Goal: Check status: Check status

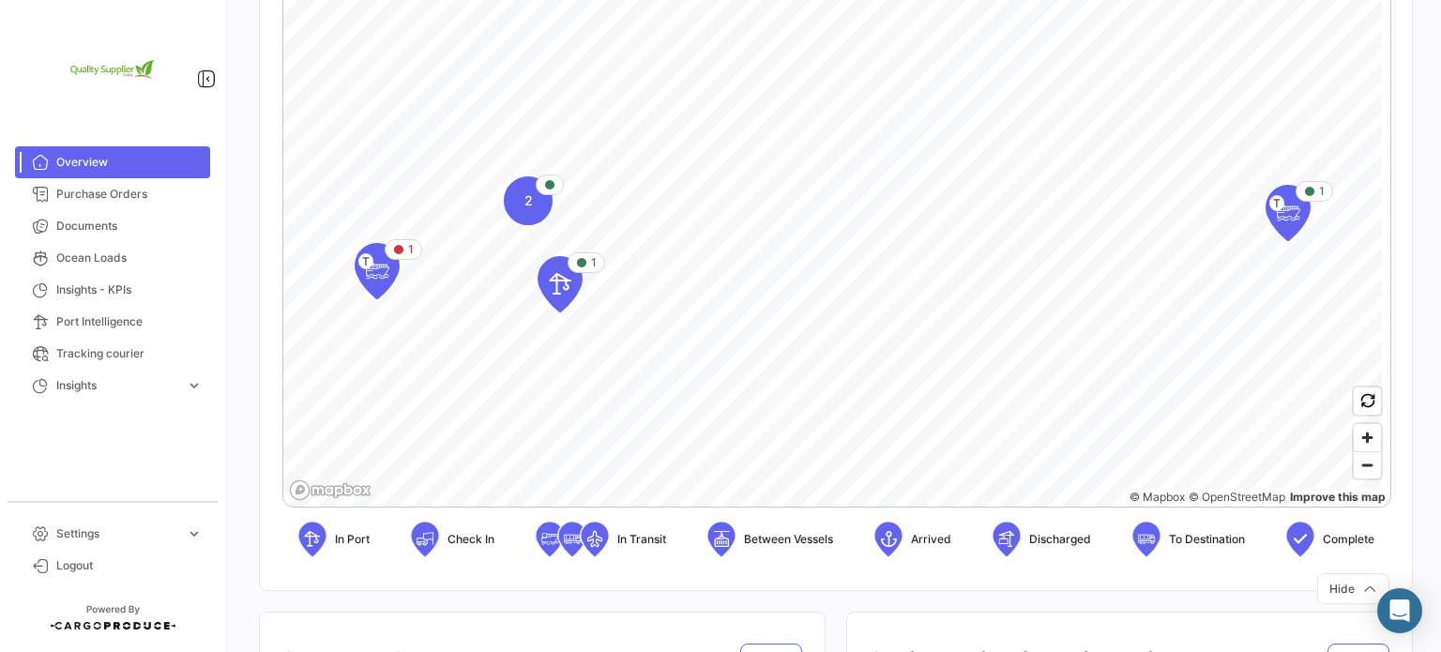
scroll to position [469, 0]
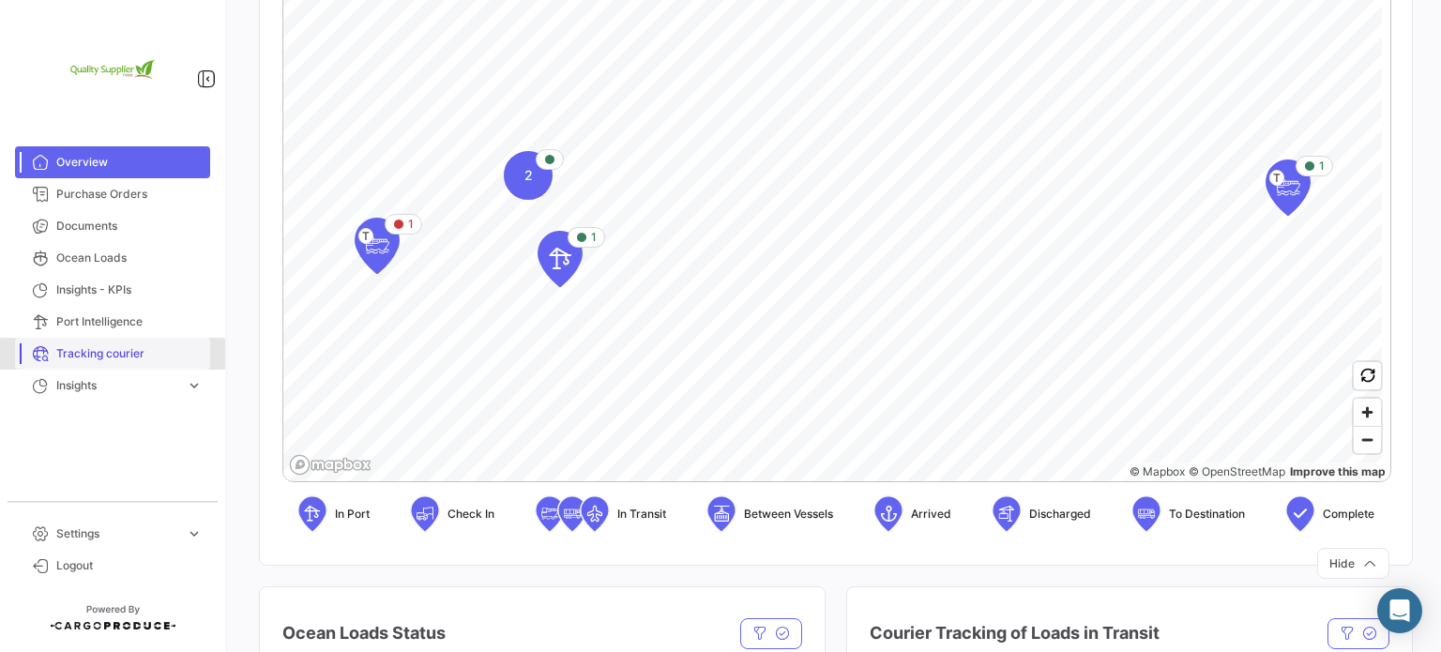
click at [95, 356] on span "Tracking courier" at bounding box center [129, 353] width 146 height 17
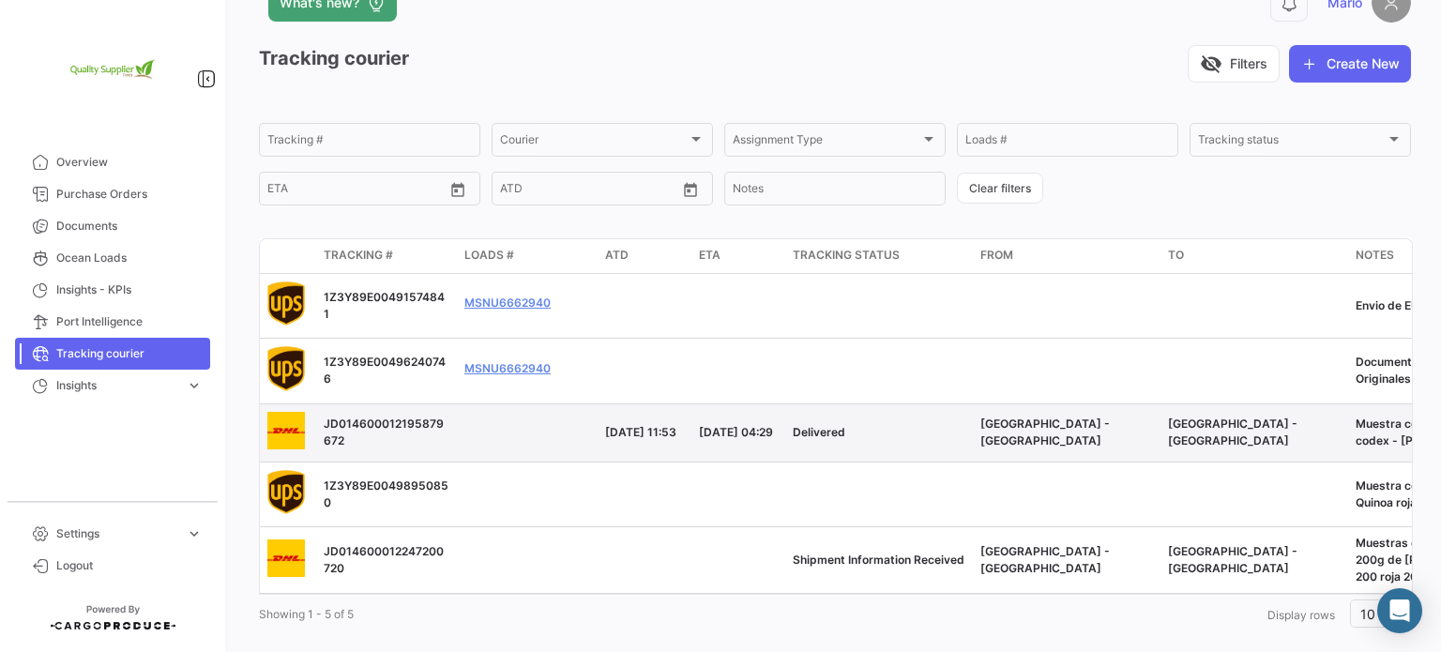
scroll to position [86, 0]
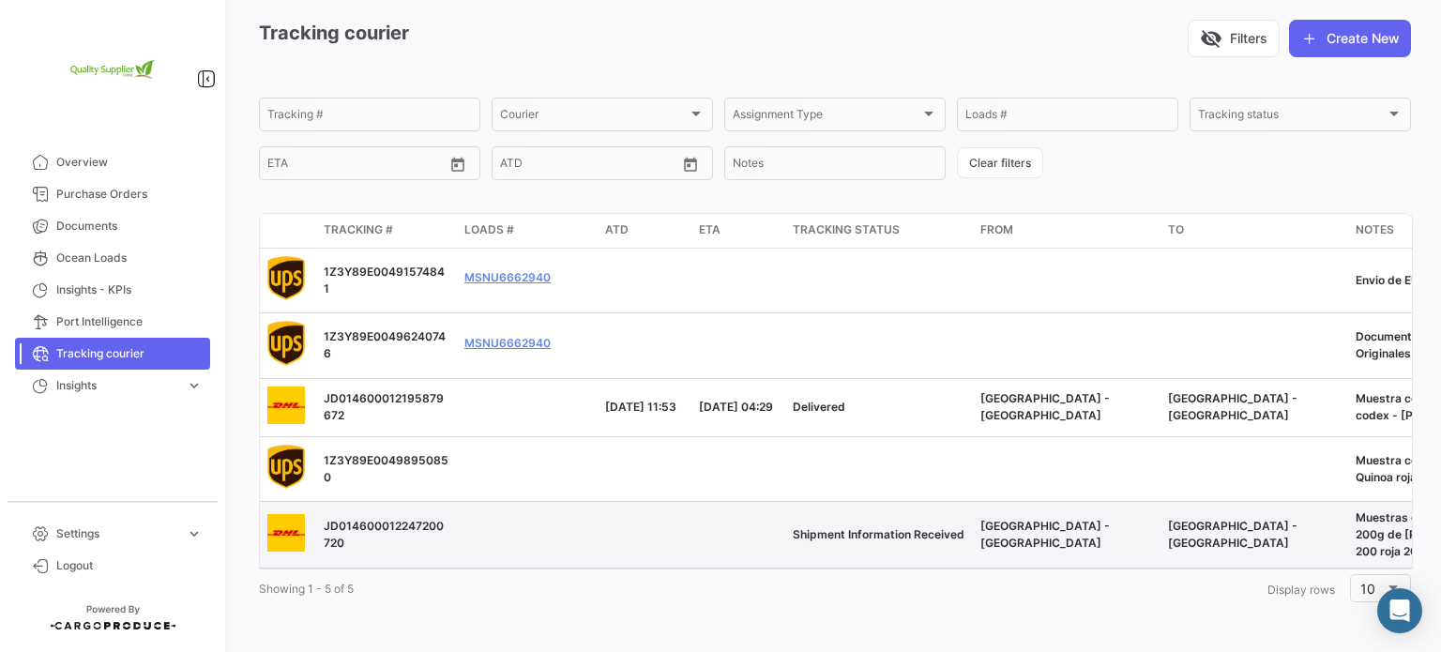
click at [917, 527] on span "Shipment Information Received" at bounding box center [879, 534] width 172 height 14
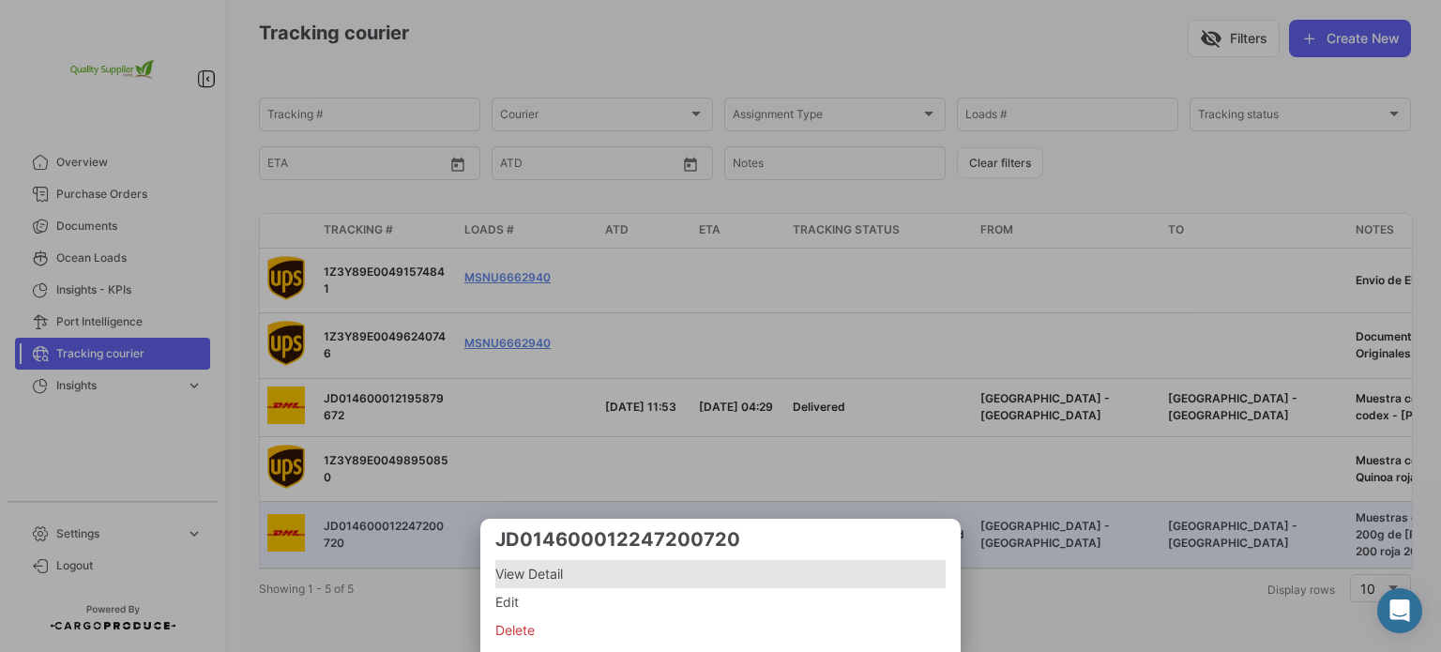
click at [530, 576] on span "View Detail" at bounding box center [720, 574] width 450 height 23
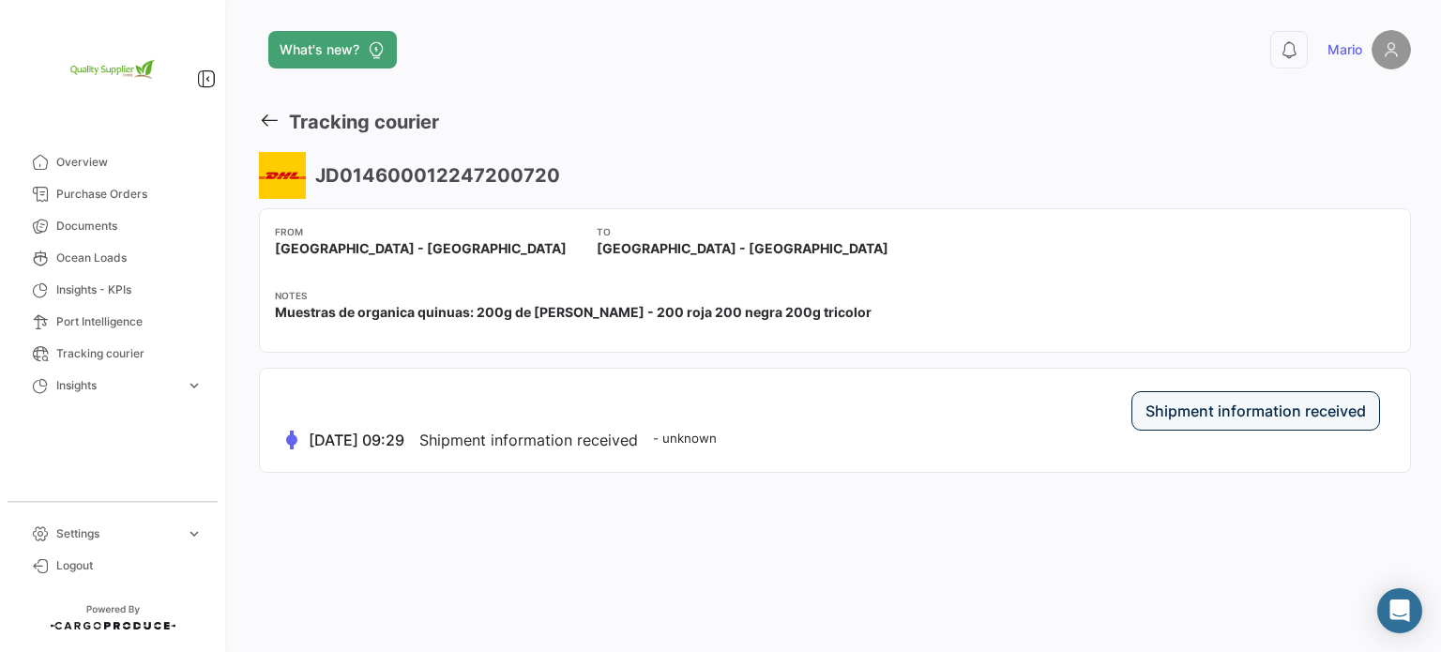
click at [1328, 417] on label "Shipment information received" at bounding box center [1255, 411] width 220 height 19
click at [1274, 415] on label "Shipment information received" at bounding box center [1255, 411] width 220 height 19
click at [355, 457] on mat-card-content "Shipment information received [DATE] 09:29 Shipment information received - unkn…" at bounding box center [835, 420] width 1150 height 103
click at [537, 432] on span "Shipment information received" at bounding box center [528, 440] width 219 height 19
click at [356, 311] on span "Muestras de organica quinuas: 200g de [PERSON_NAME] - 200 roja 200 negra 200g t…" at bounding box center [573, 312] width 597 height 19
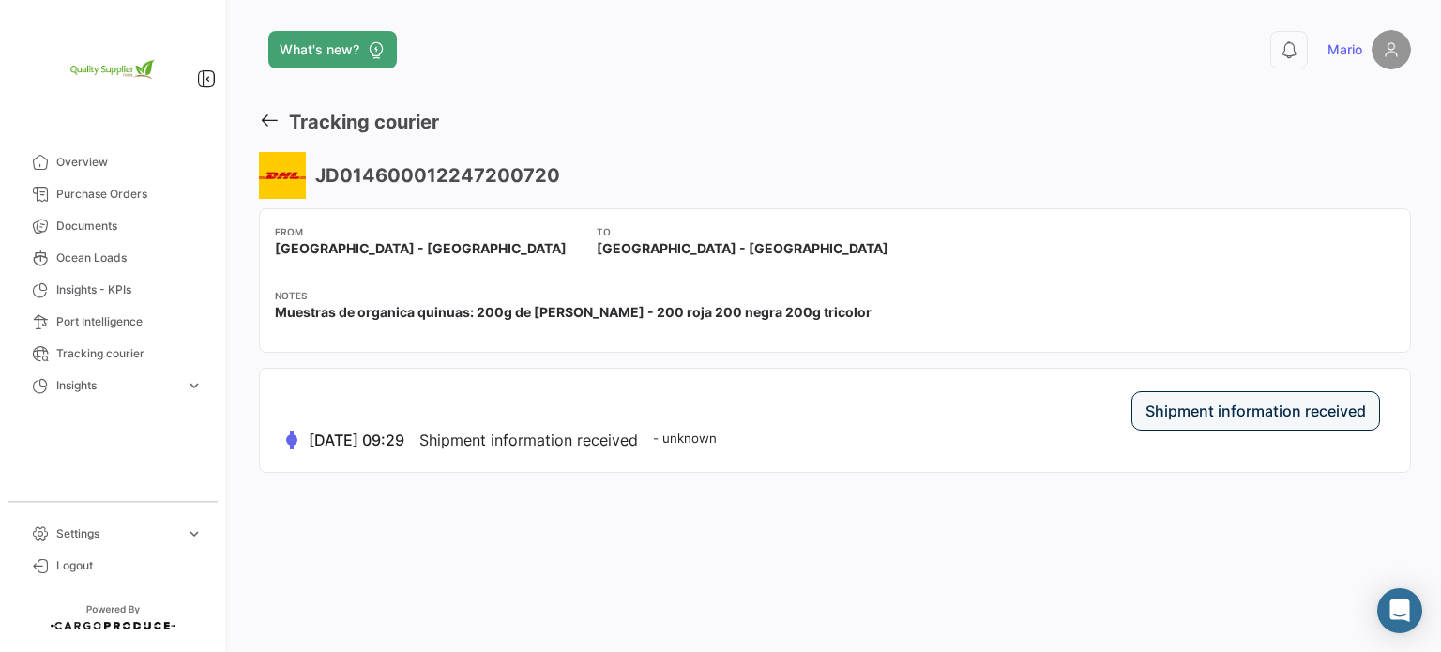
click at [703, 434] on small "- unknown" at bounding box center [685, 438] width 64 height 15
drag, startPoint x: 319, startPoint y: 175, endPoint x: 599, endPoint y: 173, distance: 279.6
click at [599, 173] on div "JD014600012247200720" at bounding box center [835, 175] width 1152 height 47
copy h3 "JD014600012247200720"
click at [507, 333] on div "Notes Muestras de organica quinuas: 200g de [PERSON_NAME] - 200 roja 200 negra …" at bounding box center [835, 312] width 1120 height 49
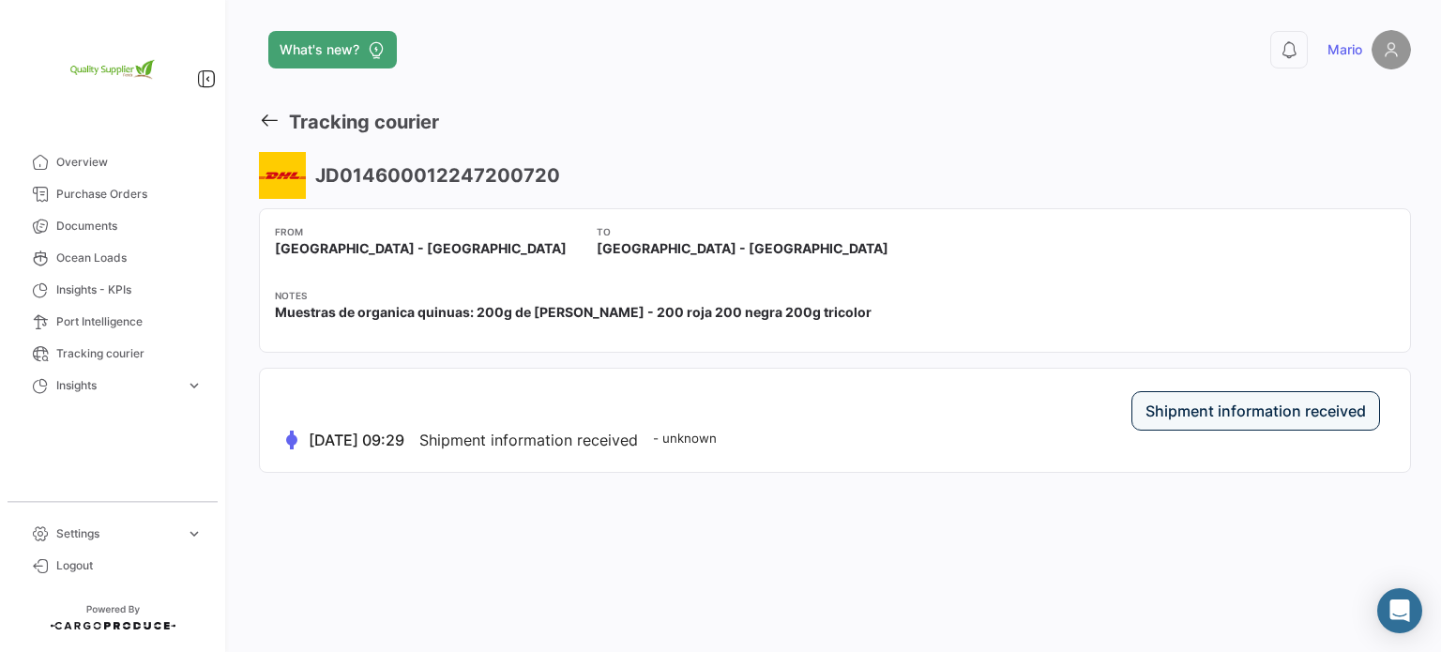
click at [991, 391] on div "Shipment information received" at bounding box center [835, 410] width 1090 height 39
